Goal: Information Seeking & Learning: Check status

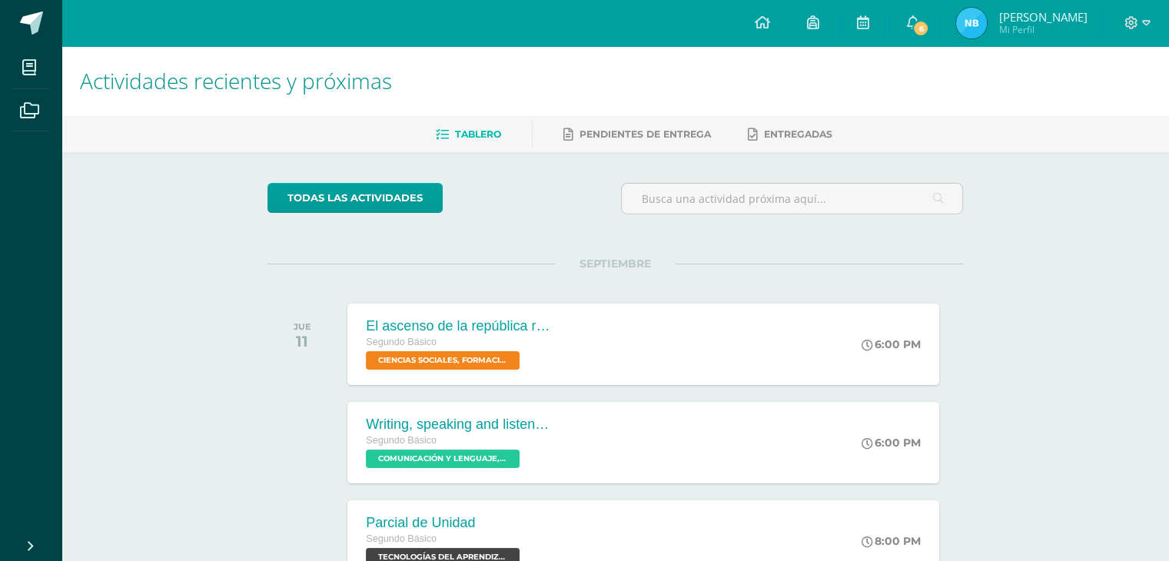
click at [1031, 29] on span "Mi Perfil" at bounding box center [1042, 29] width 88 height 13
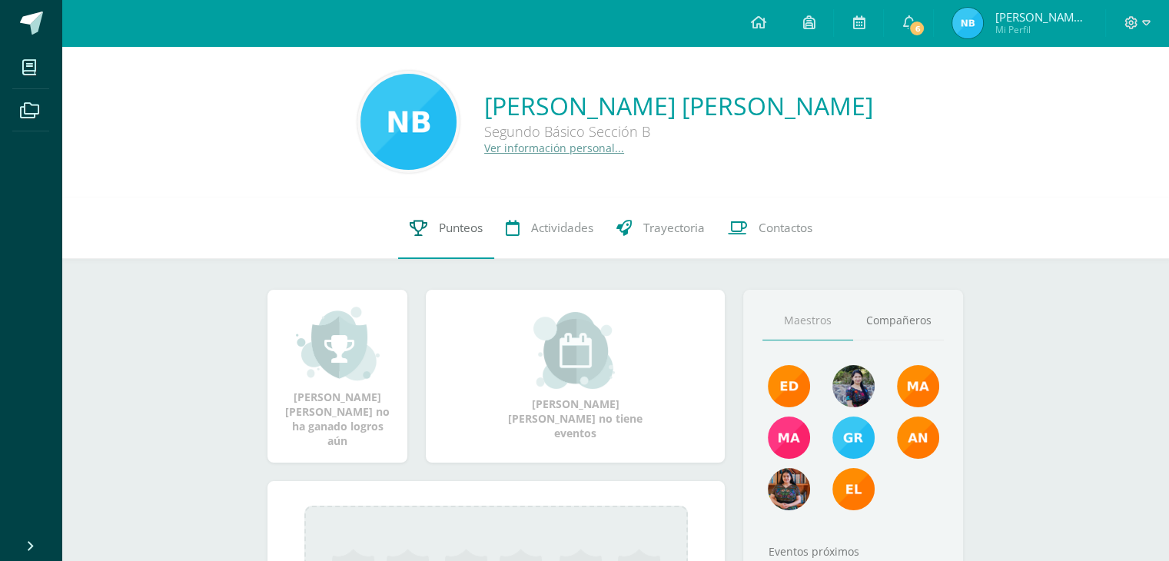
click at [445, 237] on link "Punteos" at bounding box center [446, 227] width 96 height 61
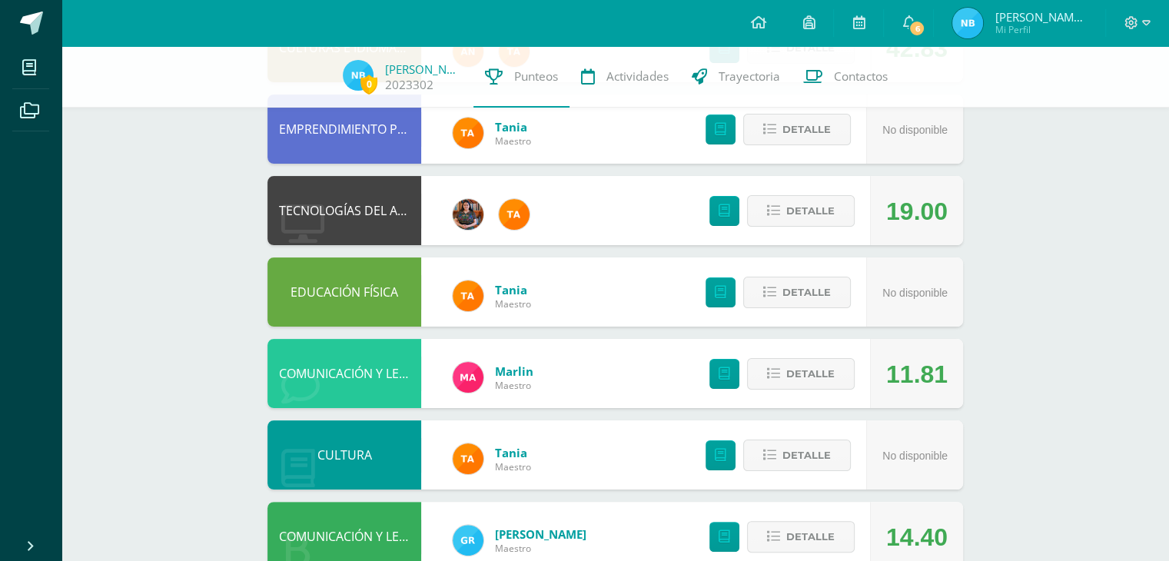
scroll to position [221, 0]
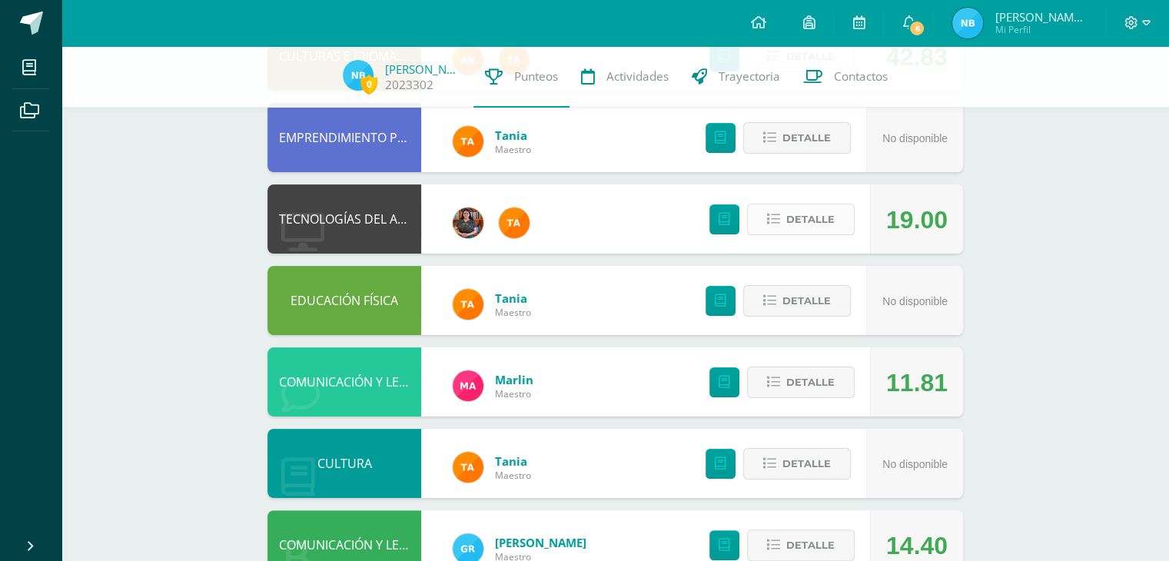
click at [824, 218] on span "Detalle" at bounding box center [810, 219] width 48 height 28
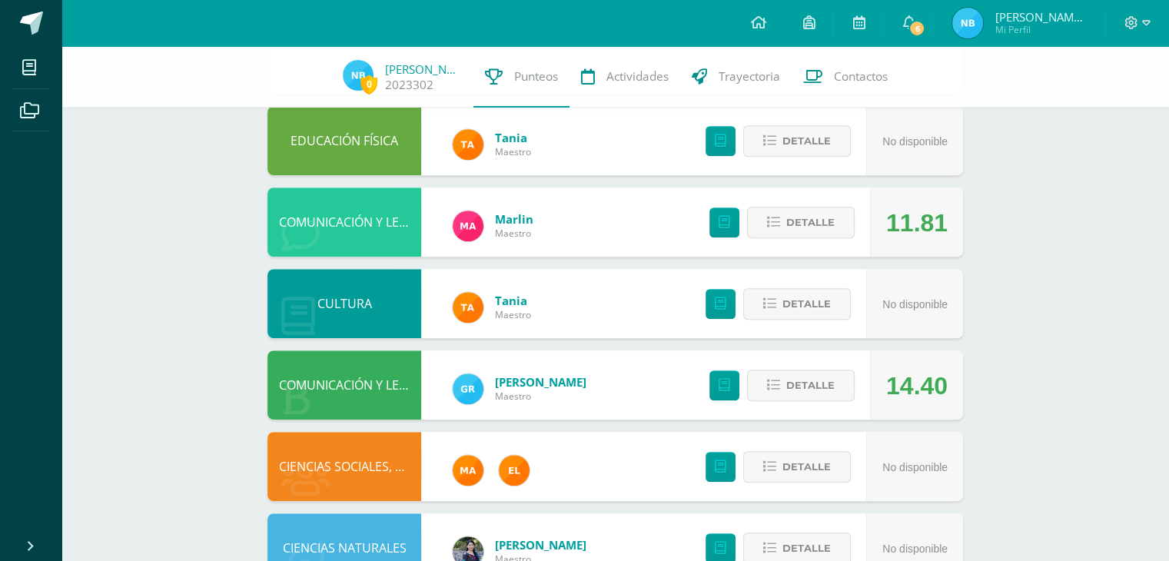
scroll to position [772, 0]
click at [809, 220] on span "Detalle" at bounding box center [810, 222] width 48 height 28
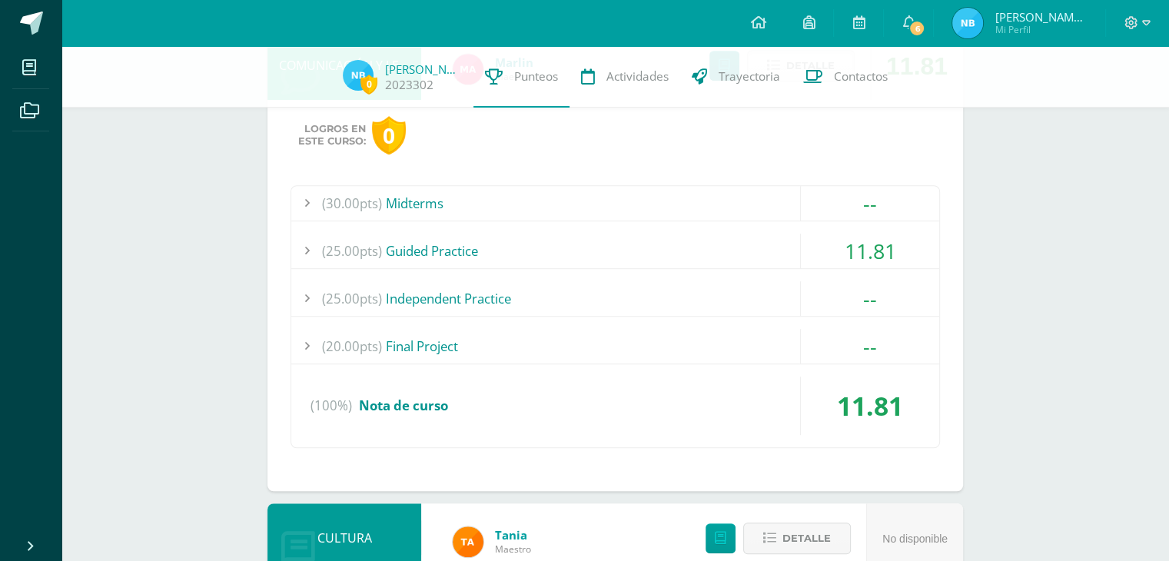
scroll to position [807, 0]
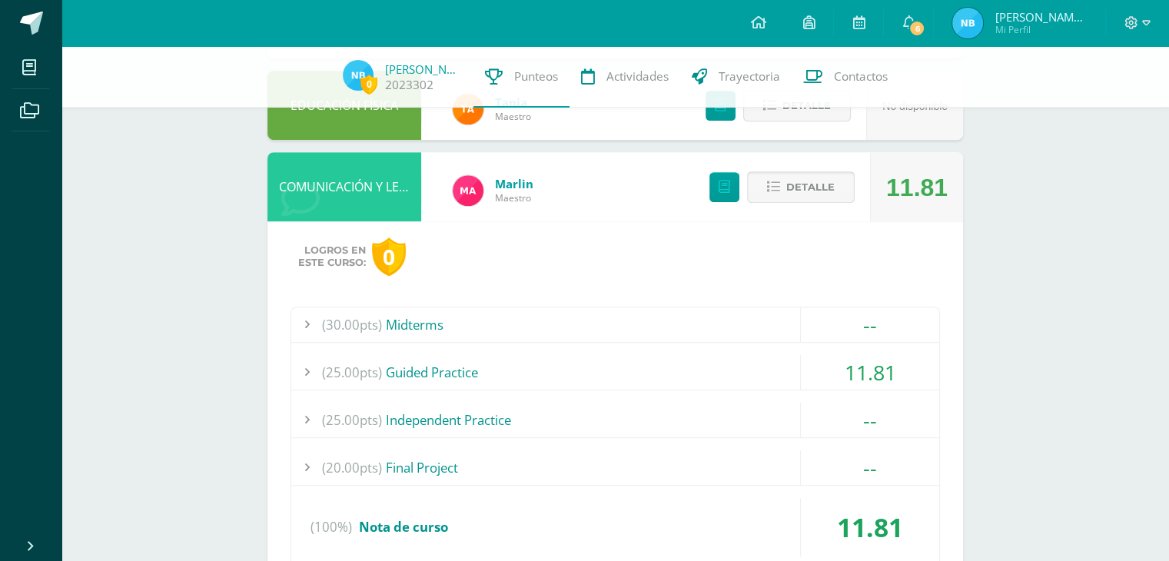
click at [821, 181] on span "Detalle" at bounding box center [810, 187] width 48 height 28
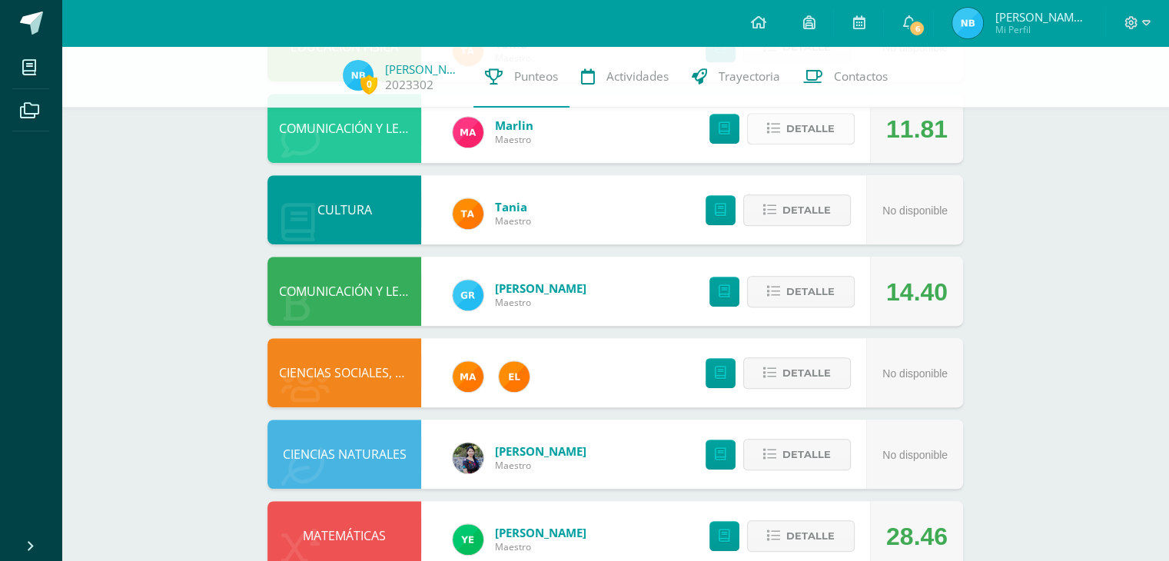
scroll to position [868, 0]
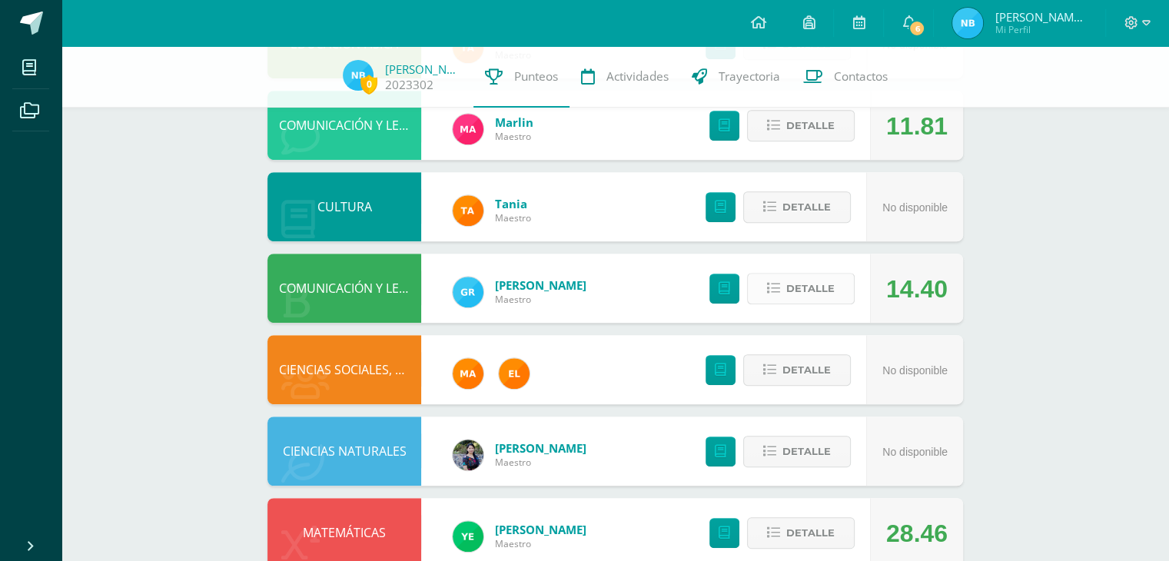
click at [792, 286] on span "Detalle" at bounding box center [810, 288] width 48 height 28
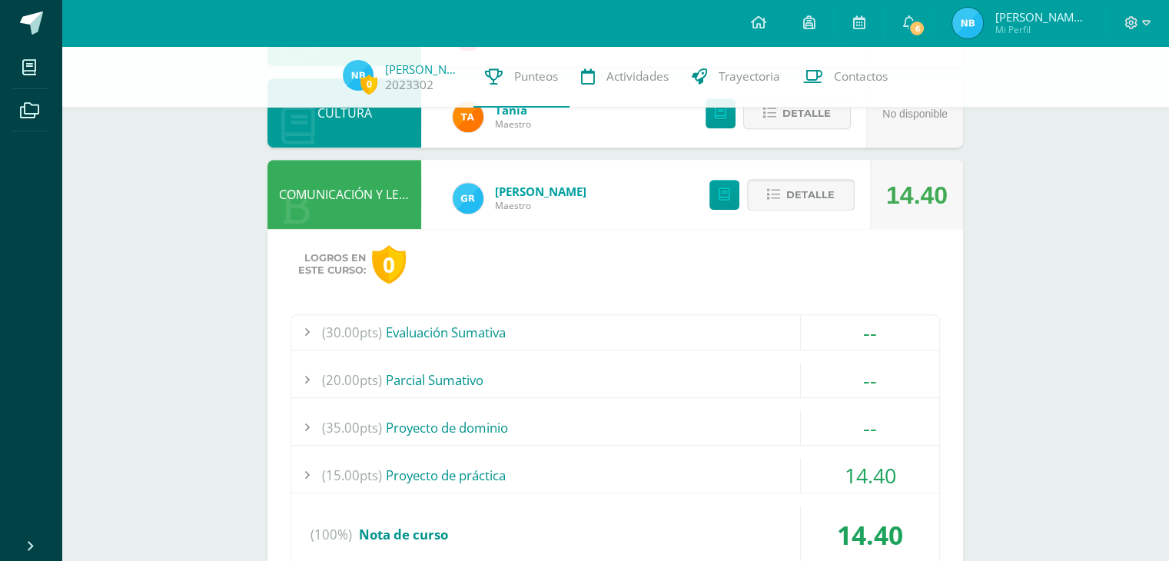
scroll to position [977, 0]
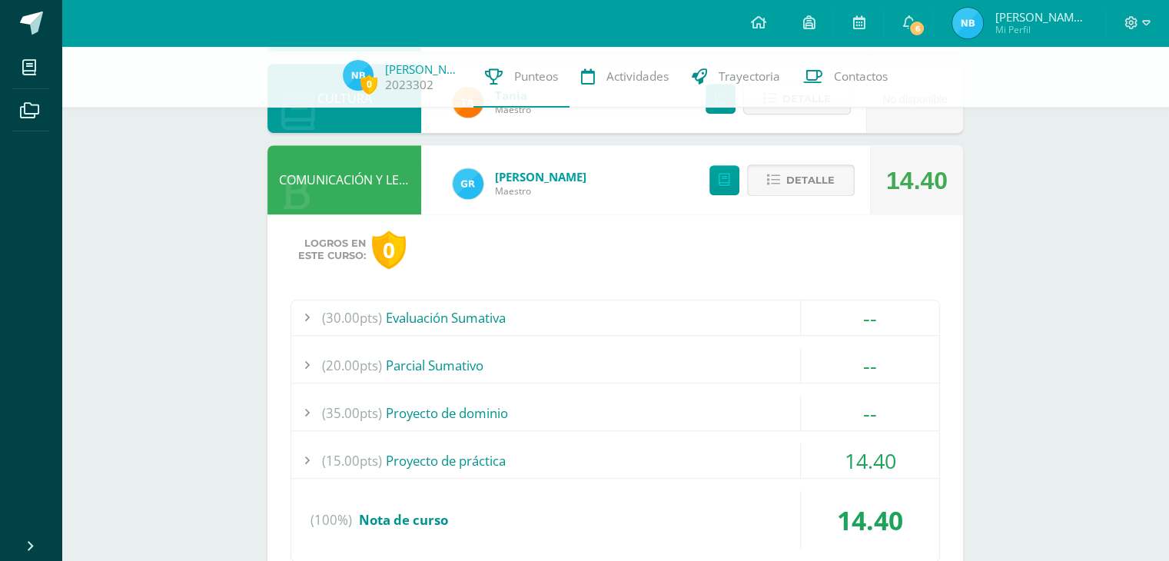
click at [817, 182] on span "Detalle" at bounding box center [810, 180] width 48 height 28
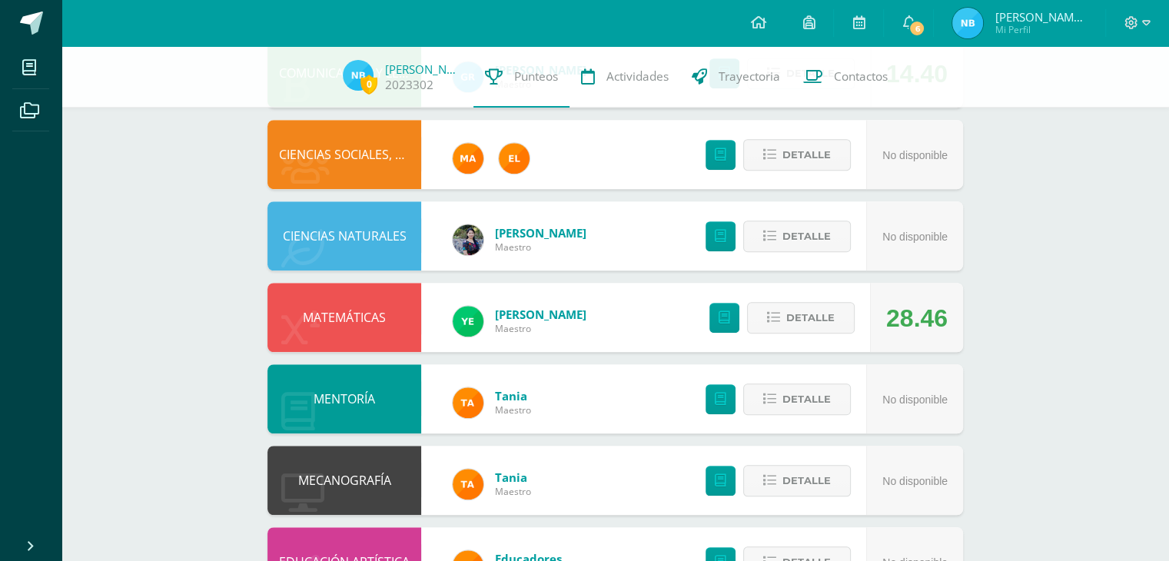
scroll to position [1093, 0]
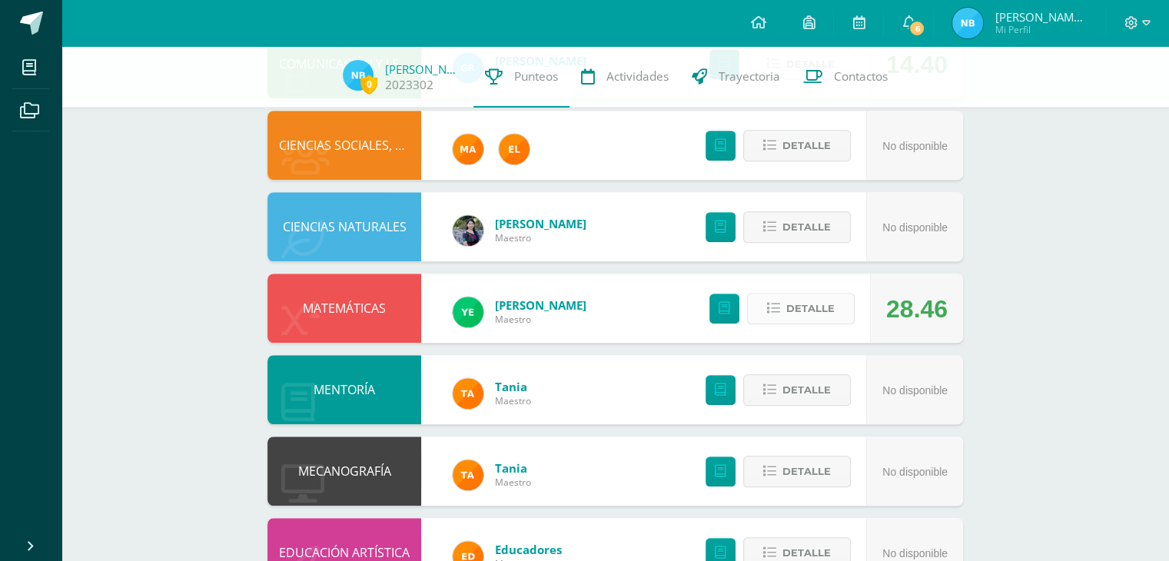
click at [785, 312] on button "Detalle" at bounding box center [801, 309] width 108 height 32
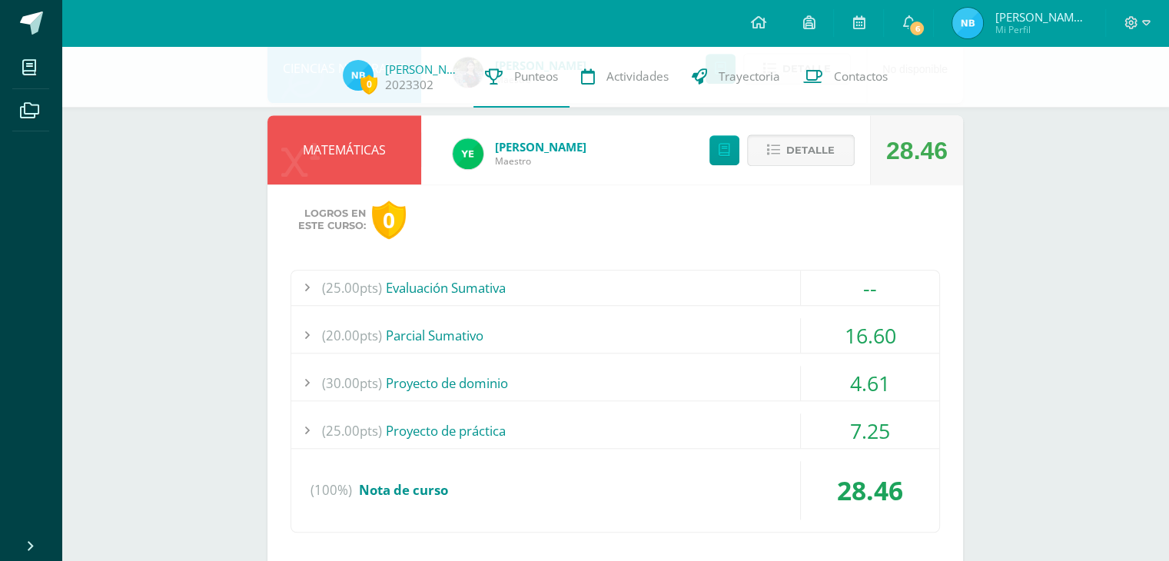
scroll to position [1252, 0]
click at [851, 381] on div "4.61" at bounding box center [870, 382] width 138 height 35
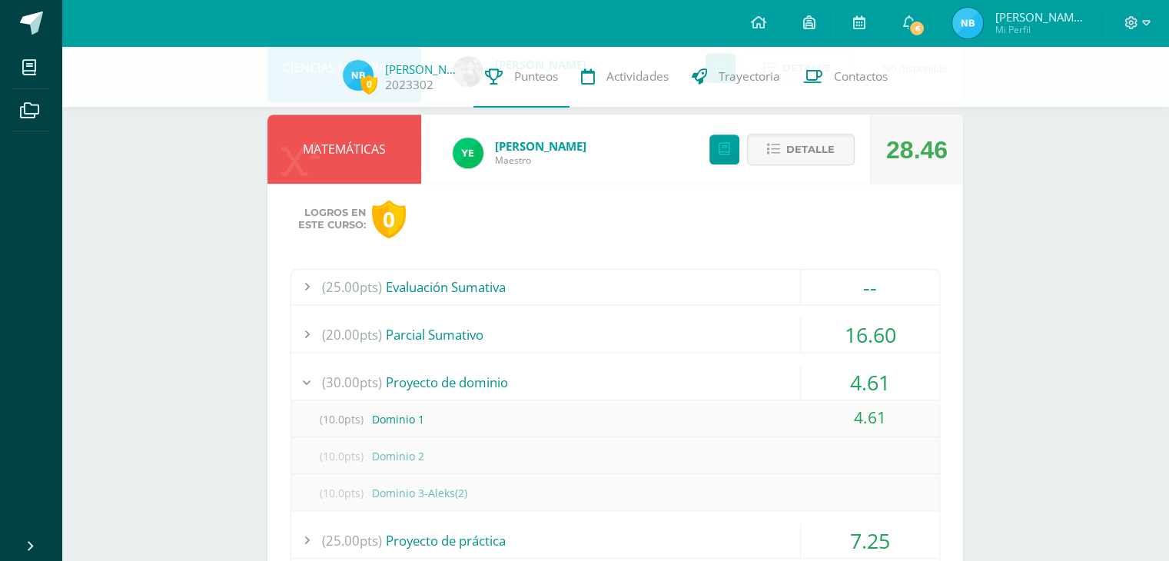
click at [851, 381] on div "4.61" at bounding box center [870, 382] width 138 height 35
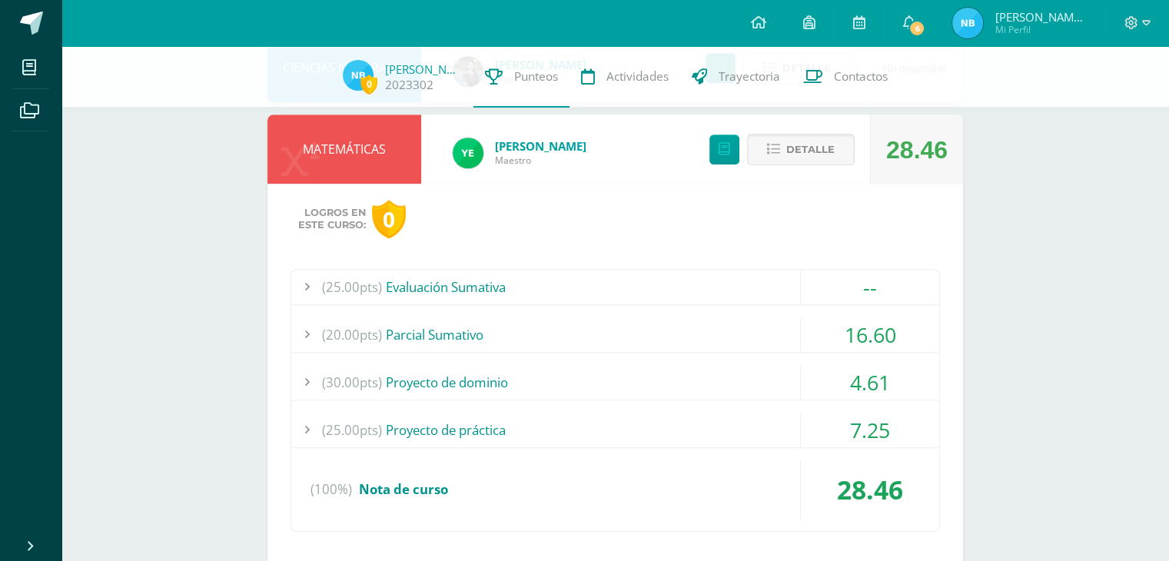
click at [783, 152] on button "Detalle" at bounding box center [801, 150] width 108 height 32
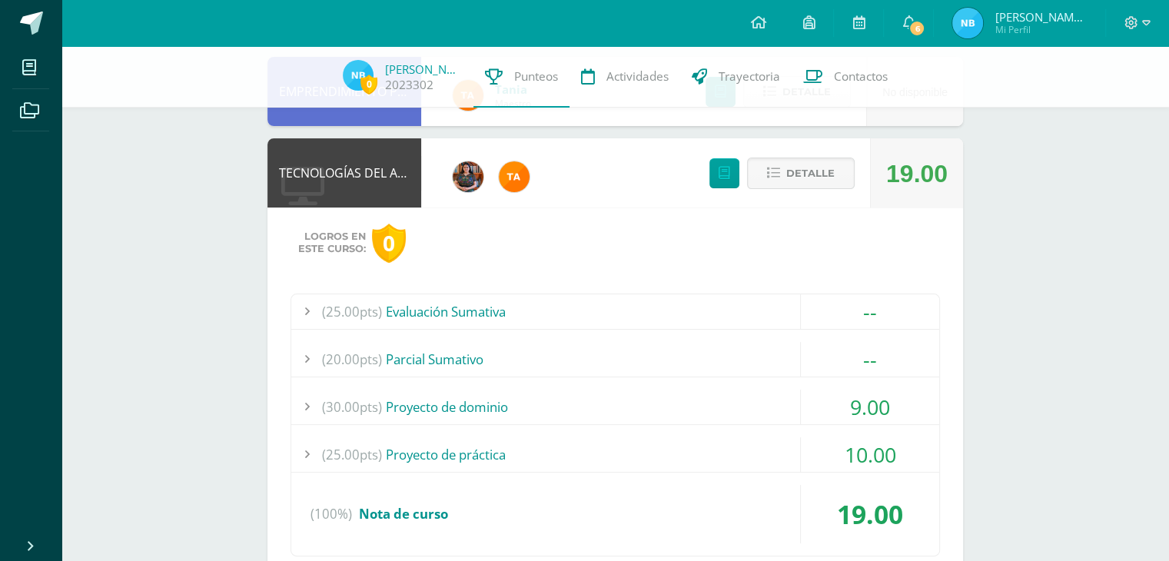
scroll to position [267, 0]
click at [833, 417] on div "9.00" at bounding box center [870, 406] width 138 height 35
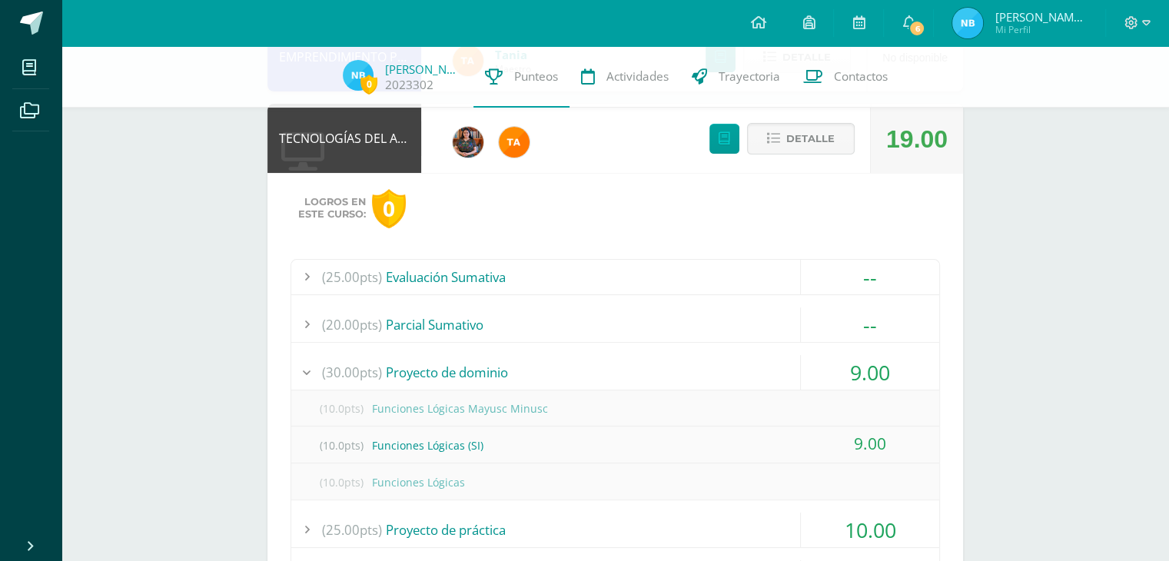
scroll to position [301, 0]
click at [836, 131] on button "Detalle" at bounding box center [801, 139] width 108 height 32
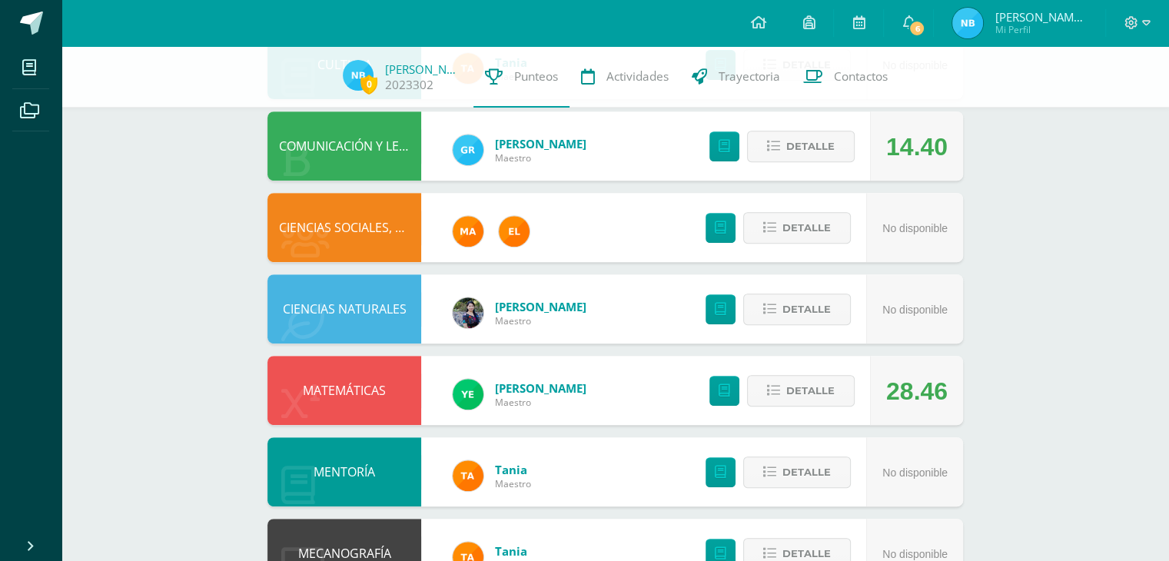
scroll to position [618, 0]
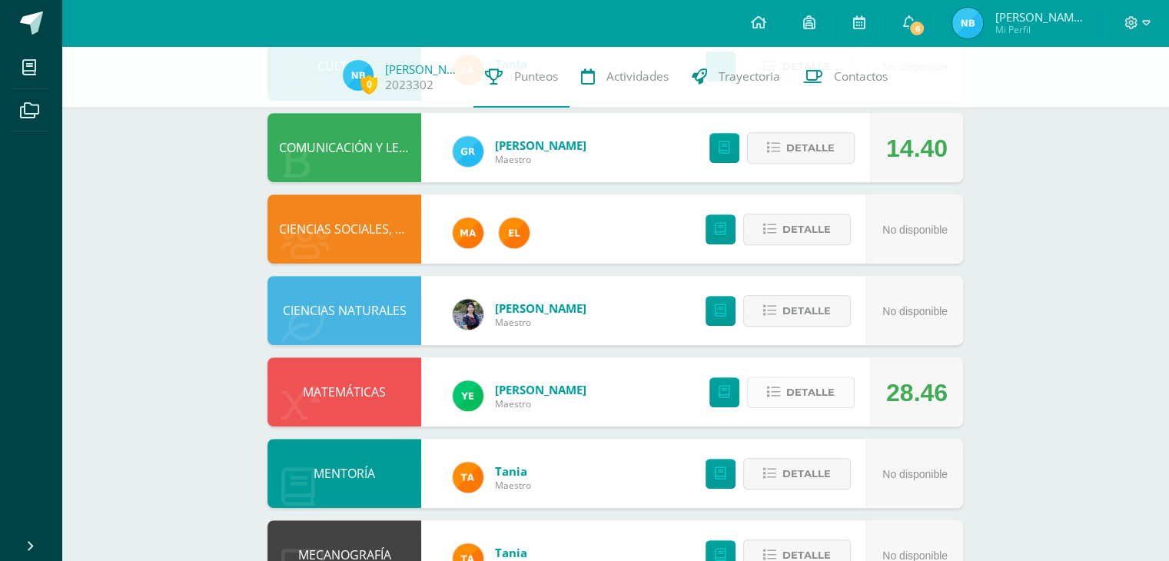
click at [796, 396] on span "Detalle" at bounding box center [810, 392] width 48 height 28
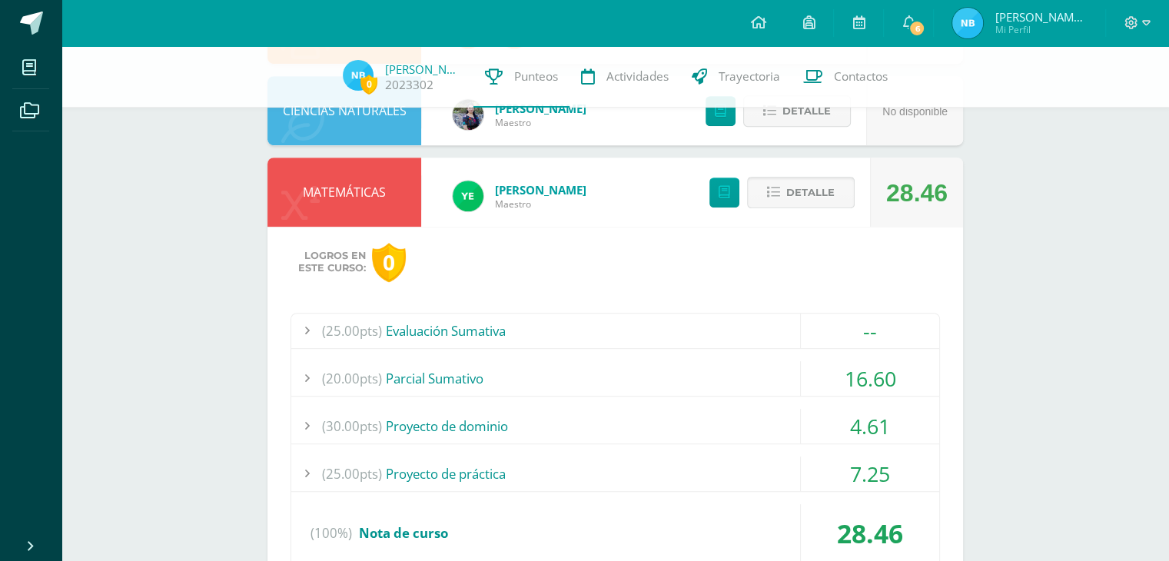
scroll to position [829, 0]
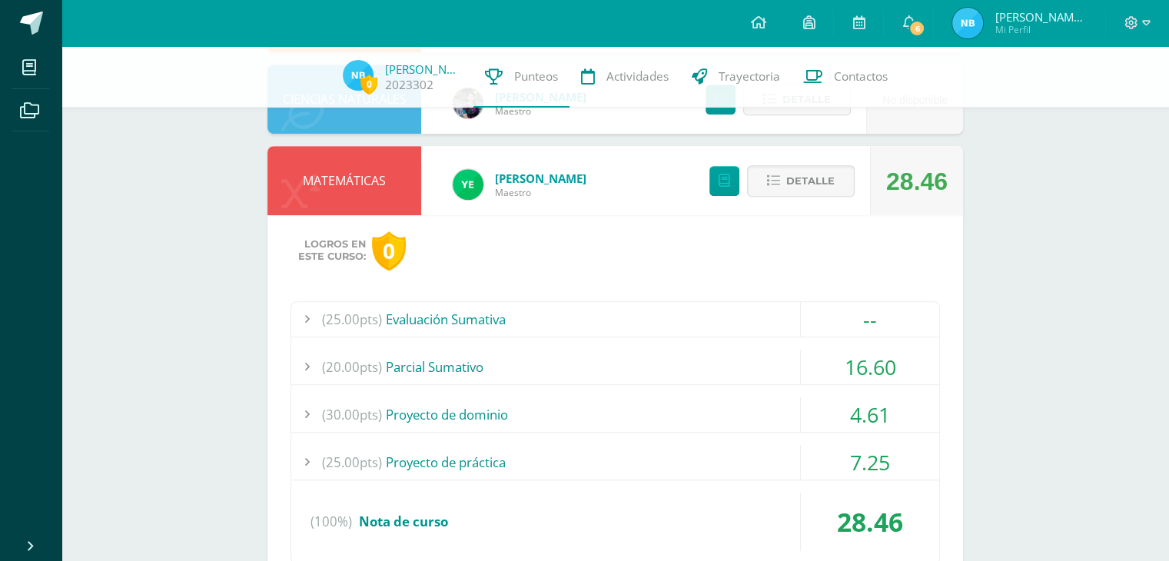
click at [830, 369] on div "16.60" at bounding box center [870, 367] width 138 height 35
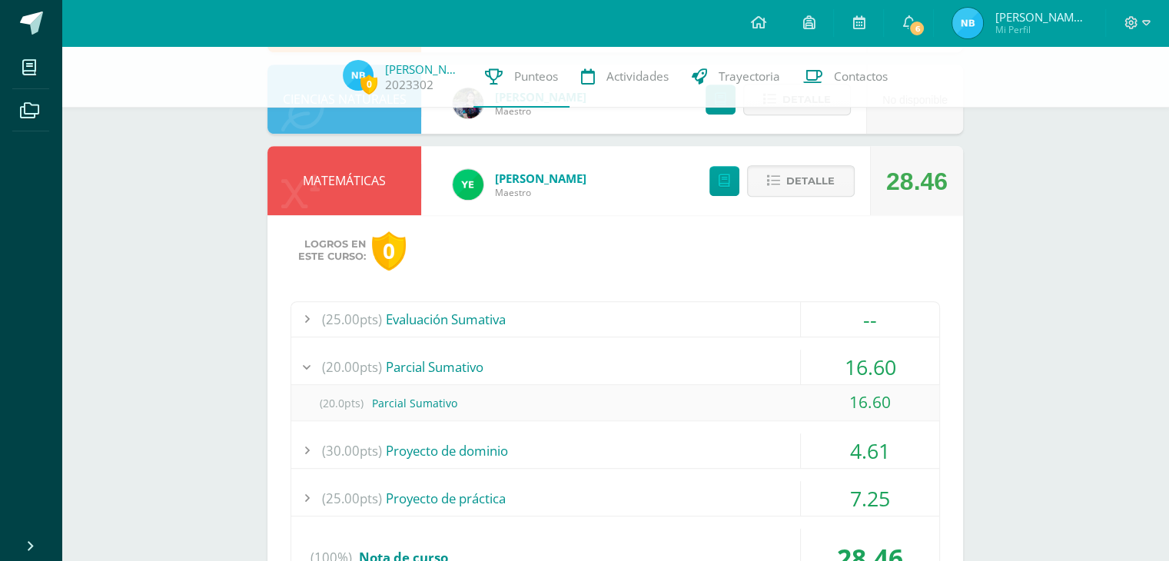
click at [830, 369] on div "16.60" at bounding box center [870, 367] width 138 height 35
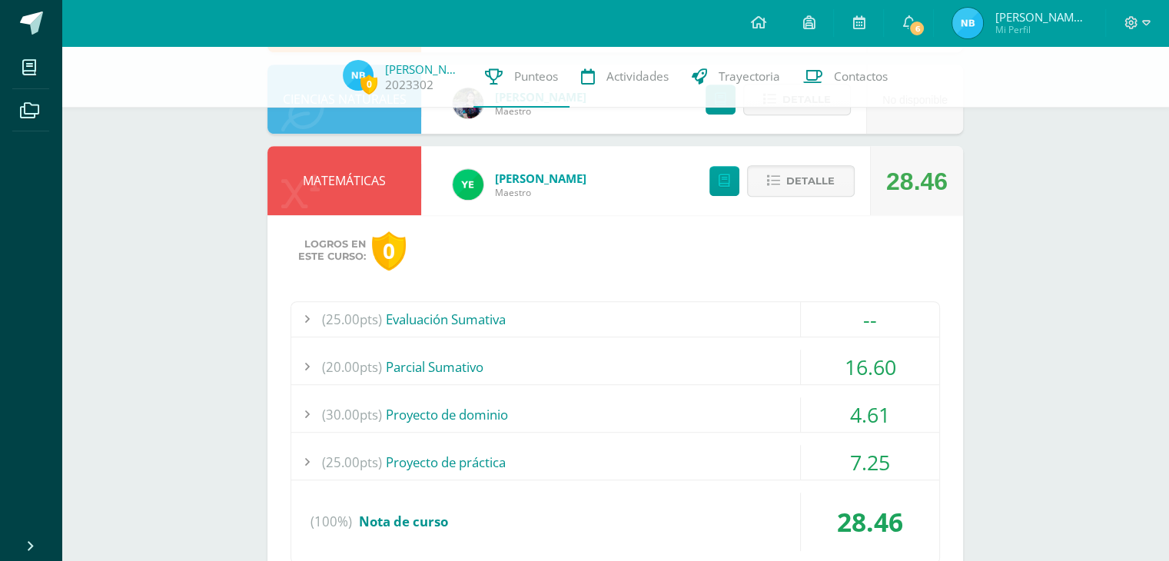
click at [827, 446] on div "7.25" at bounding box center [870, 462] width 138 height 35
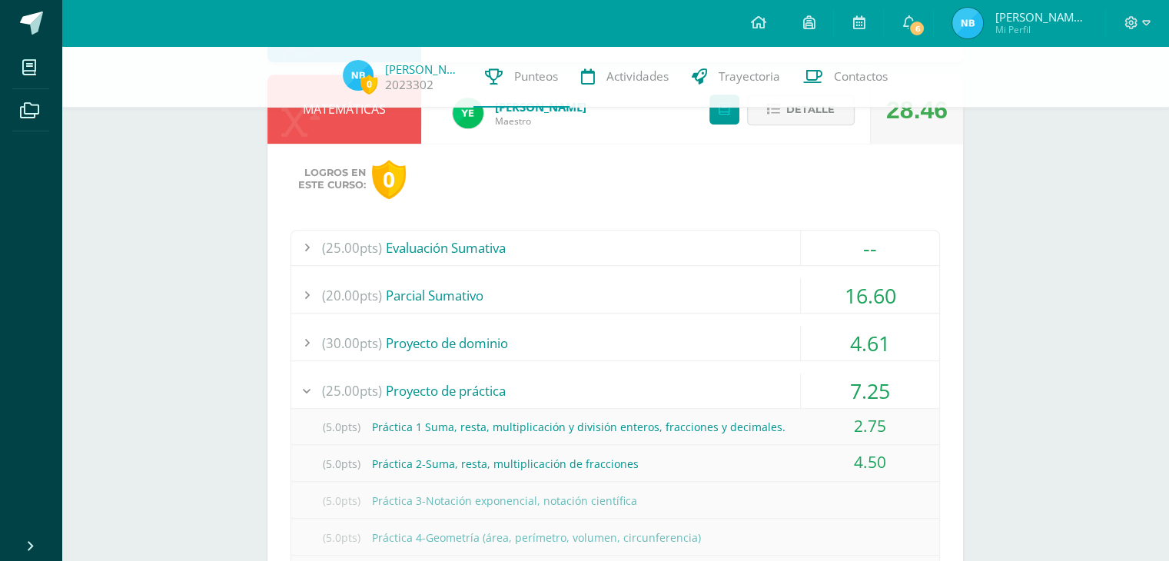
scroll to position [901, 0]
click at [875, 297] on div "16.60" at bounding box center [870, 295] width 138 height 35
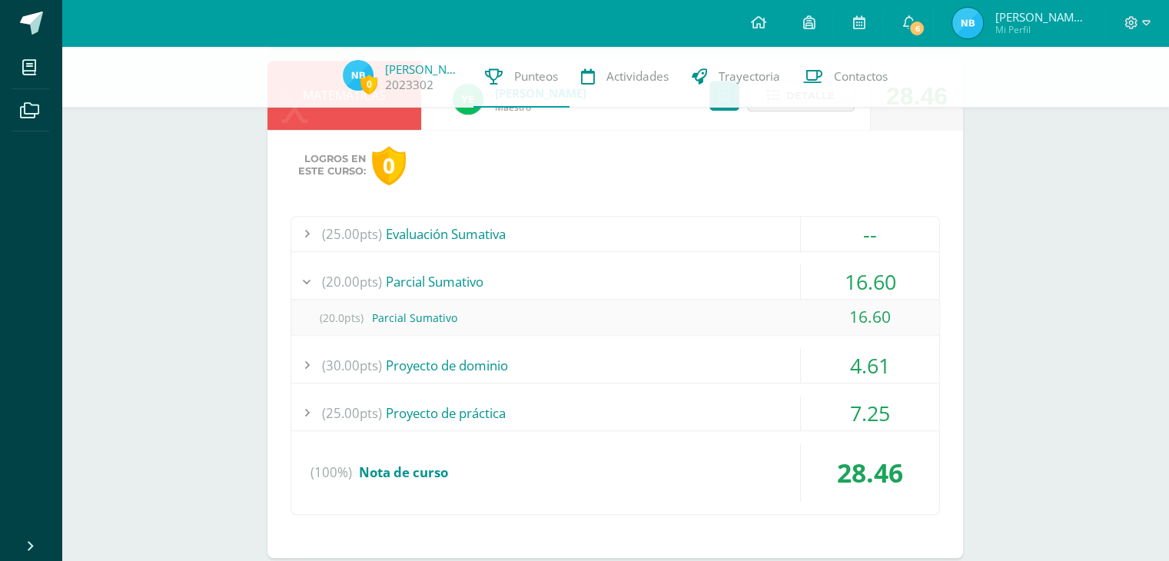
scroll to position [925, 0]
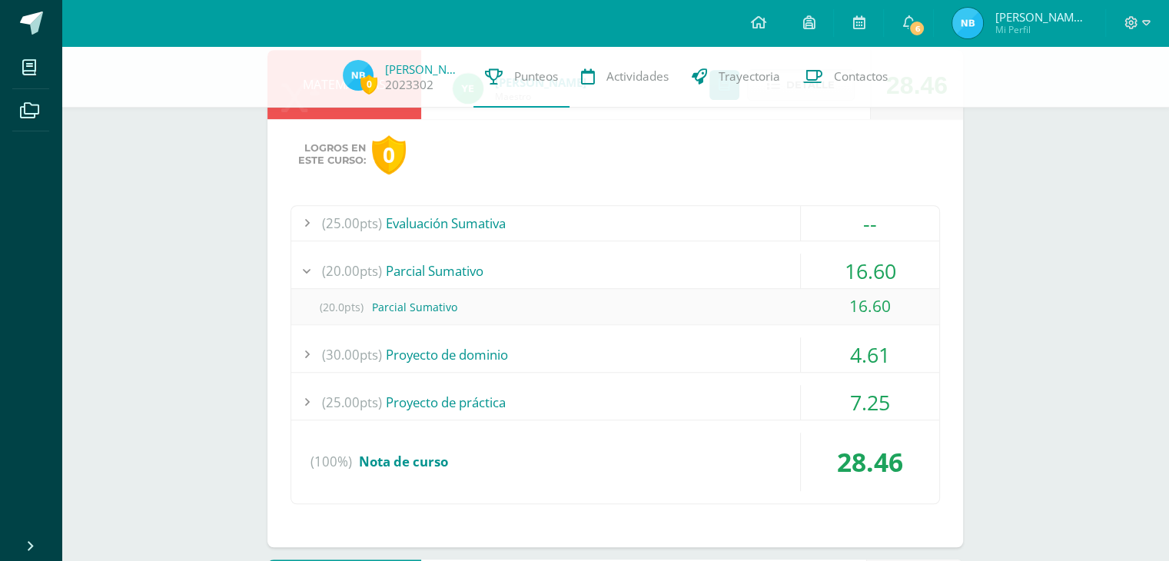
click at [864, 363] on div "4.61" at bounding box center [870, 354] width 138 height 35
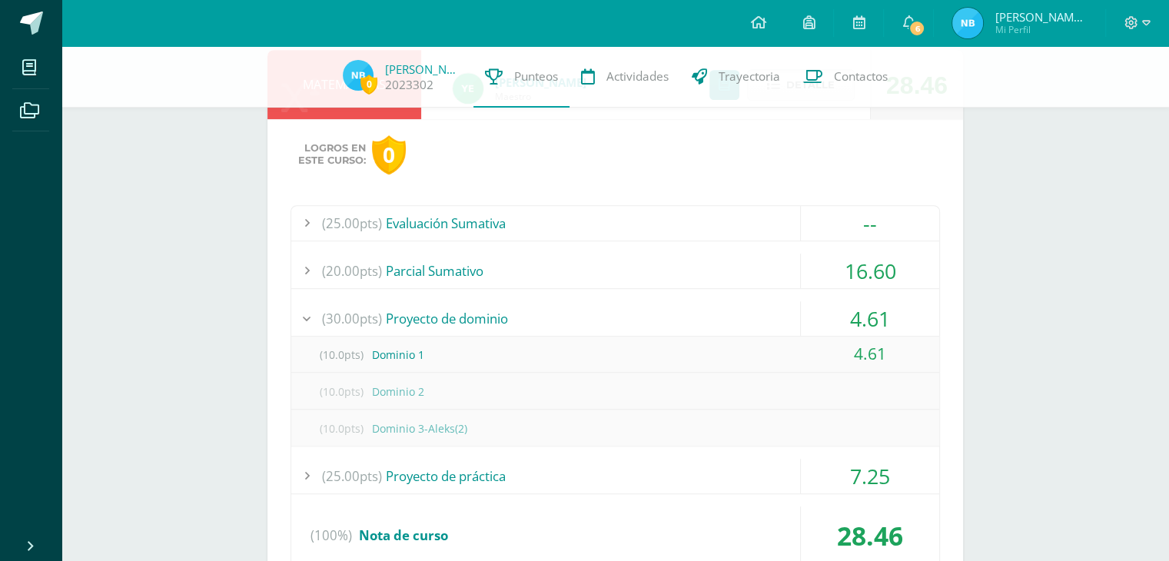
click at [875, 233] on div "--" at bounding box center [870, 223] width 138 height 35
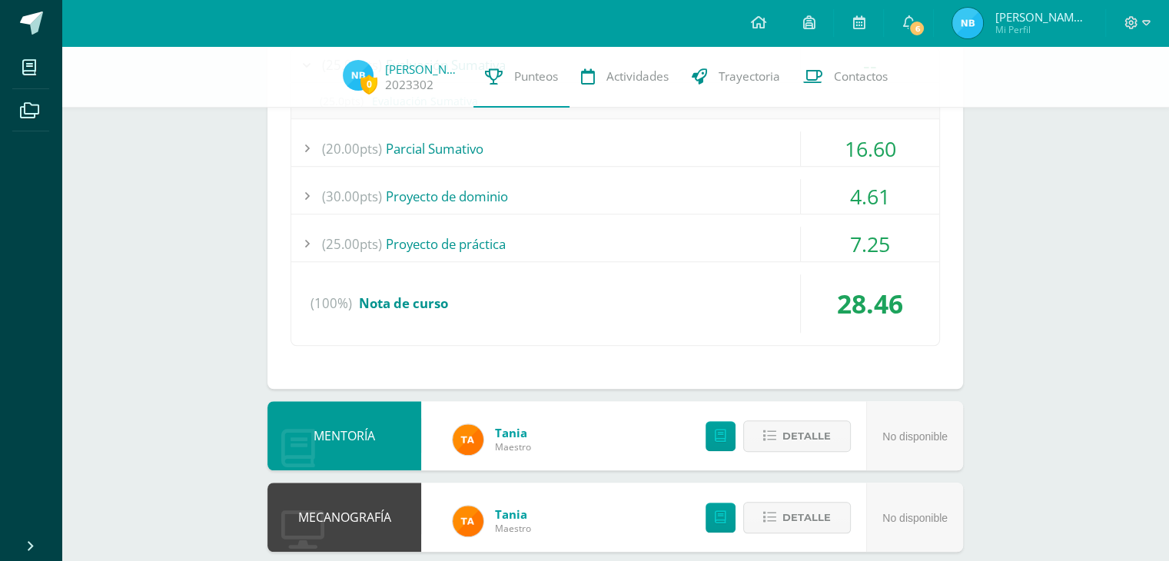
scroll to position [1082, 0]
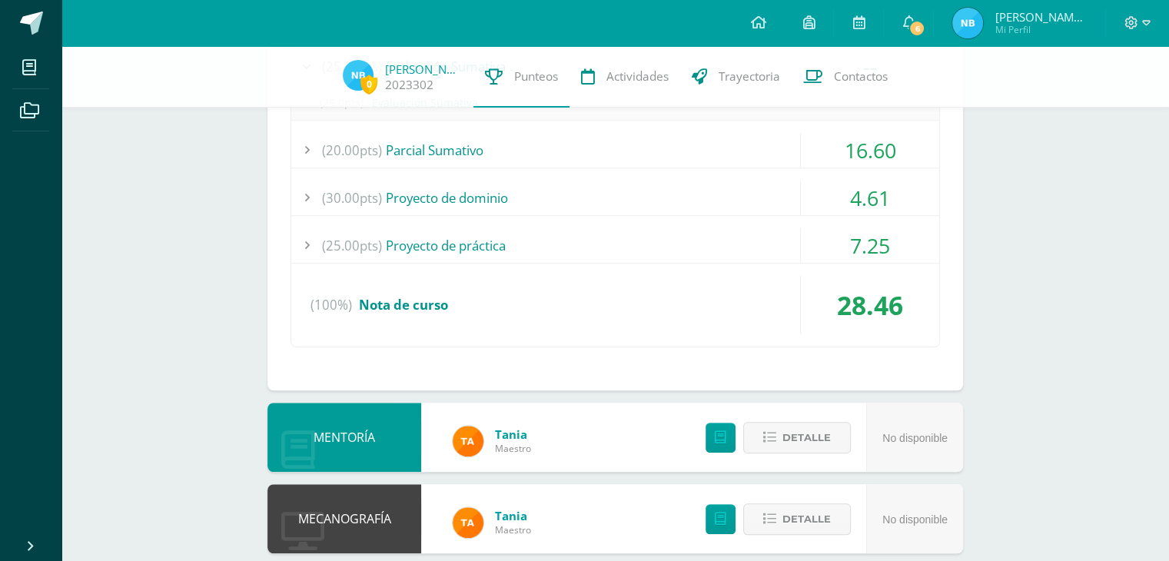
click at [878, 241] on div "7.25" at bounding box center [870, 245] width 138 height 35
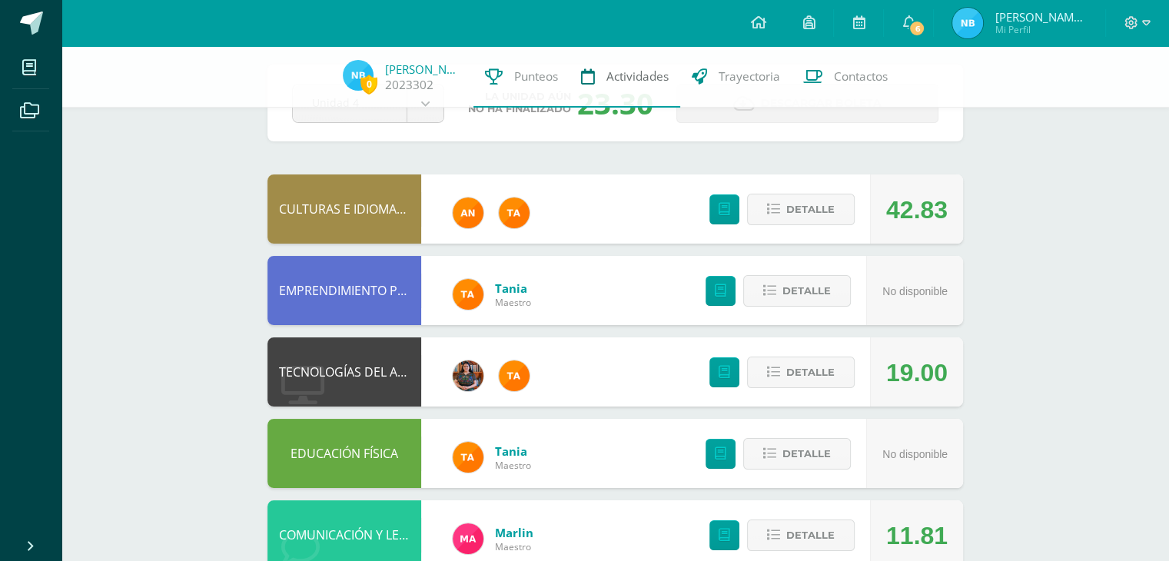
scroll to position [55, 0]
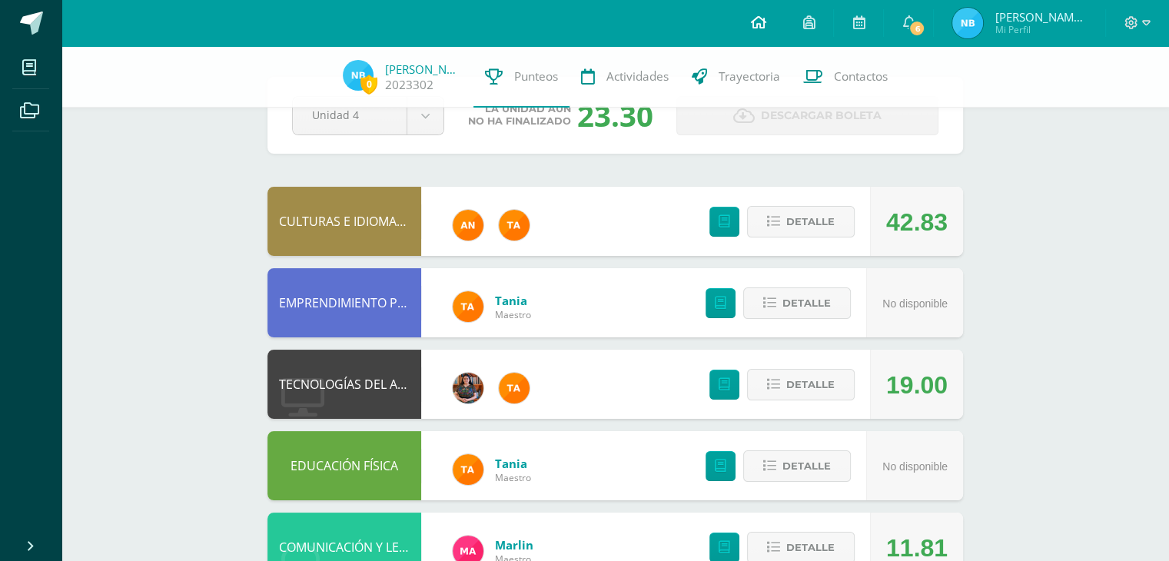
click at [765, 16] on icon at bounding box center [757, 22] width 15 height 14
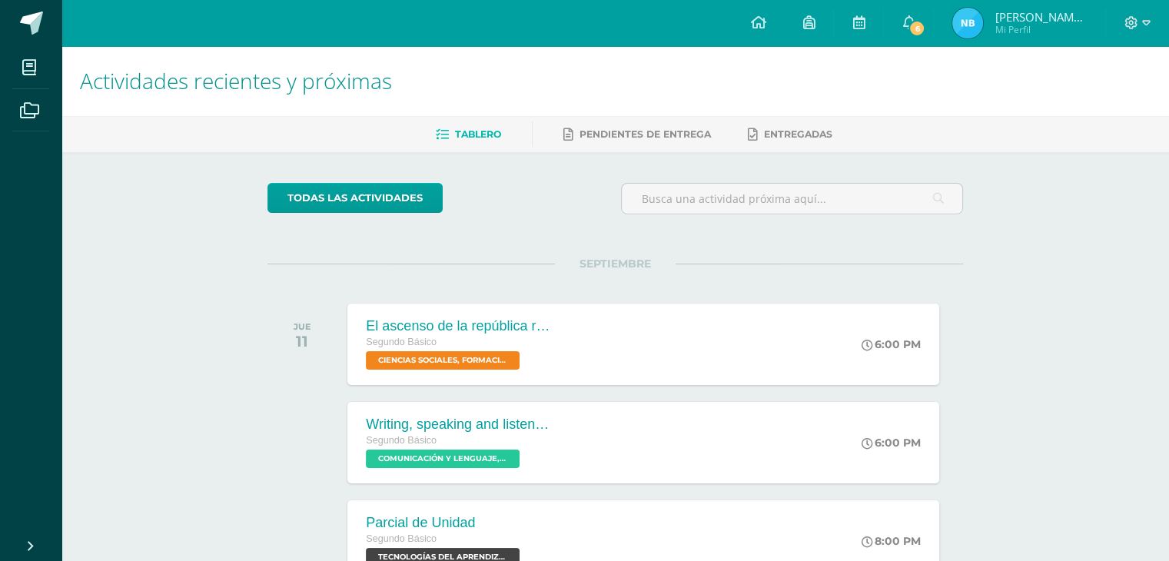
click at [983, 13] on img at bounding box center [967, 23] width 31 height 31
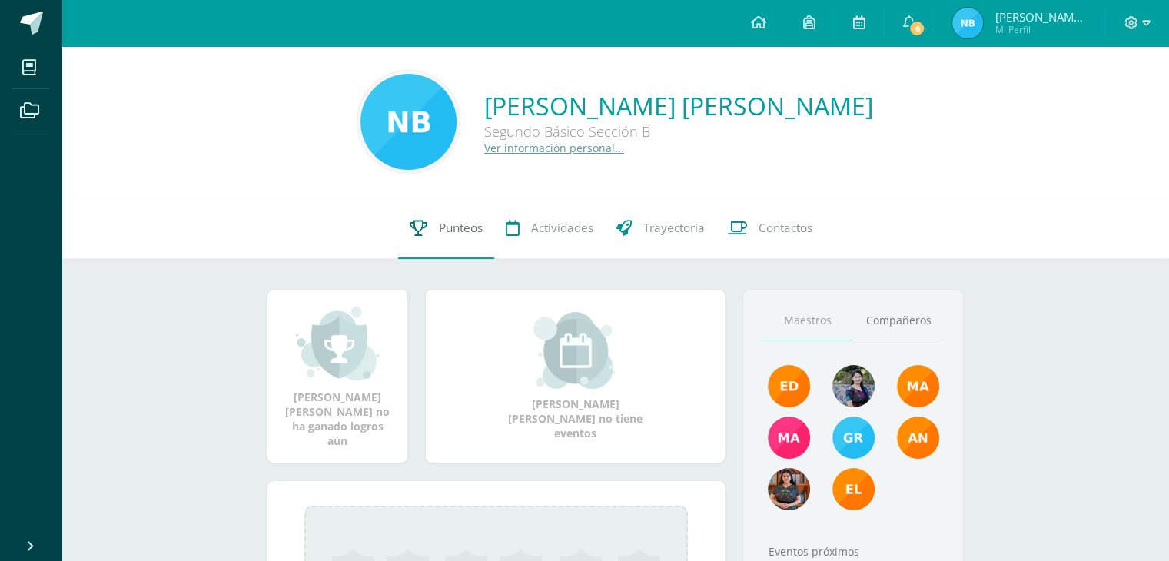
click at [447, 220] on span "Punteos" at bounding box center [461, 228] width 44 height 16
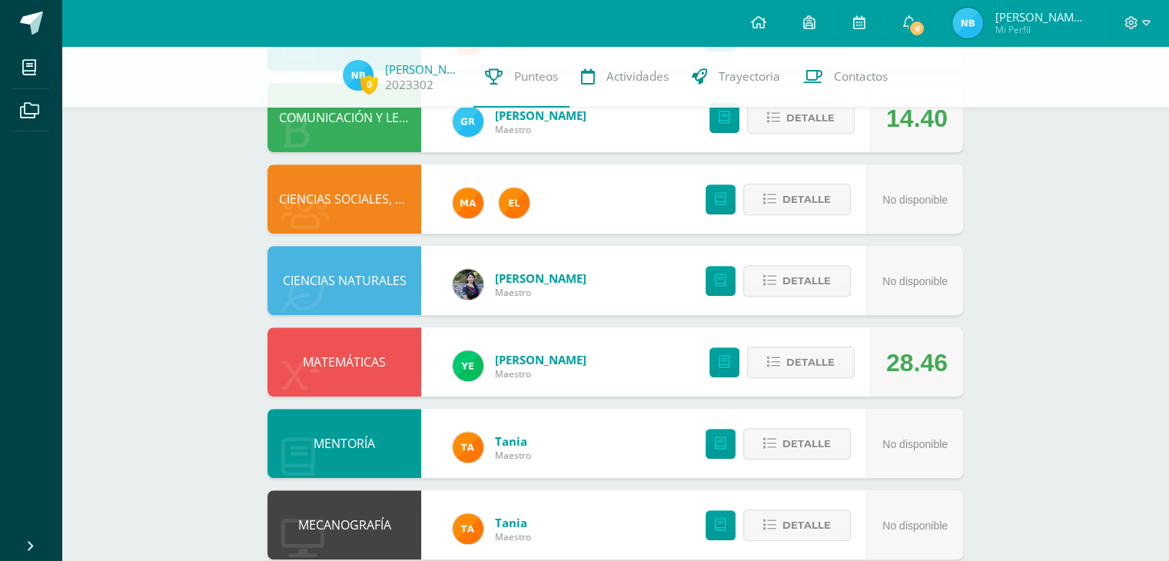
scroll to position [653, 0]
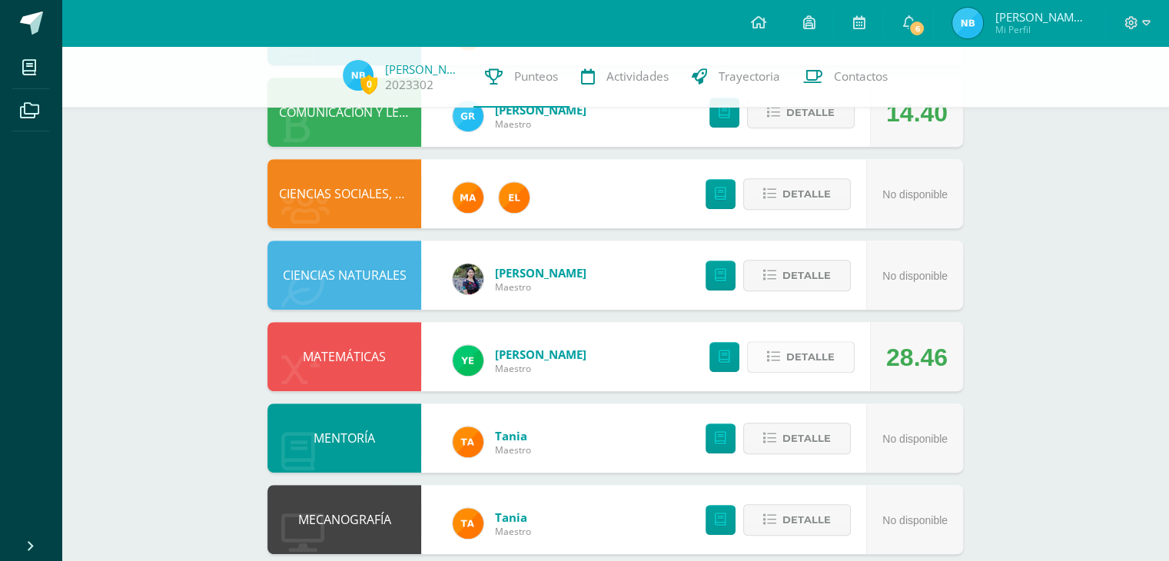
click at [779, 354] on icon at bounding box center [773, 356] width 13 height 13
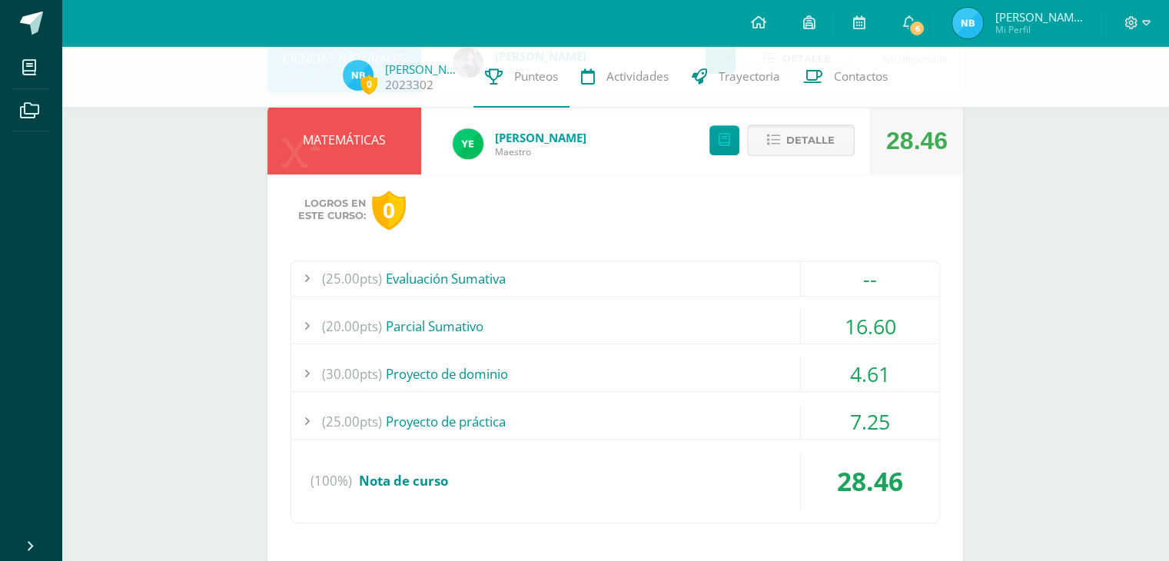
scroll to position [872, 0]
